Goal: Transaction & Acquisition: Book appointment/travel/reservation

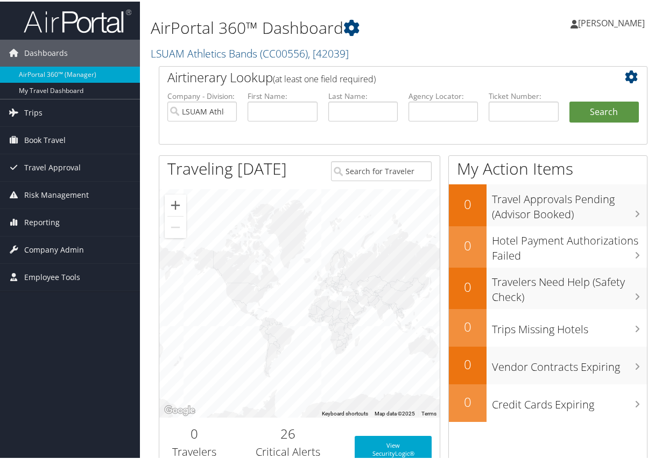
click at [148, 187] on div "AirPortal 360™ Dashboard LSUAM Athletics Bands ( CC00556 ) , [ 42039 ] LSU Athl…" at bounding box center [403, 353] width 526 height 707
click at [40, 140] on span "Book Travel" at bounding box center [44, 138] width 41 height 27
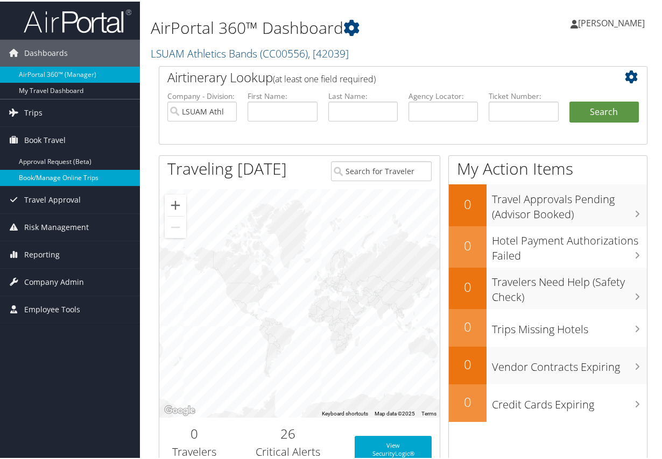
click at [36, 177] on link "Book/Manage Online Trips" at bounding box center [70, 176] width 140 height 16
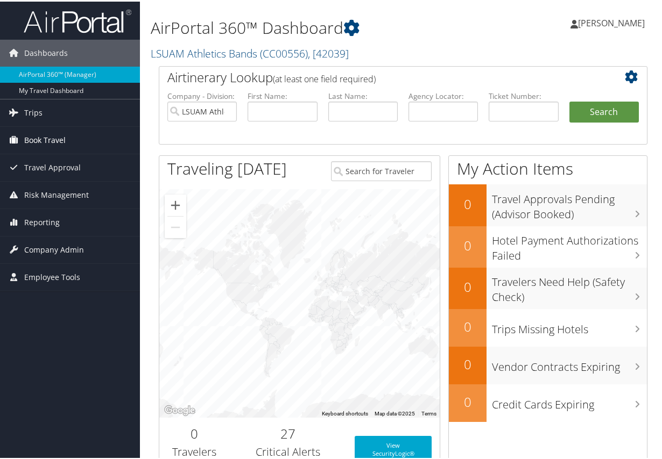
click at [53, 140] on span "Book Travel" at bounding box center [44, 138] width 41 height 27
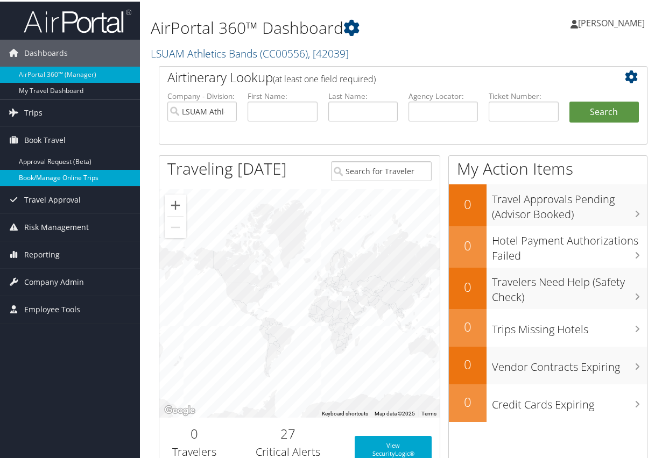
click at [46, 176] on link "Book/Manage Online Trips" at bounding box center [70, 176] width 140 height 16
